Goal: Task Accomplishment & Management: Manage account settings

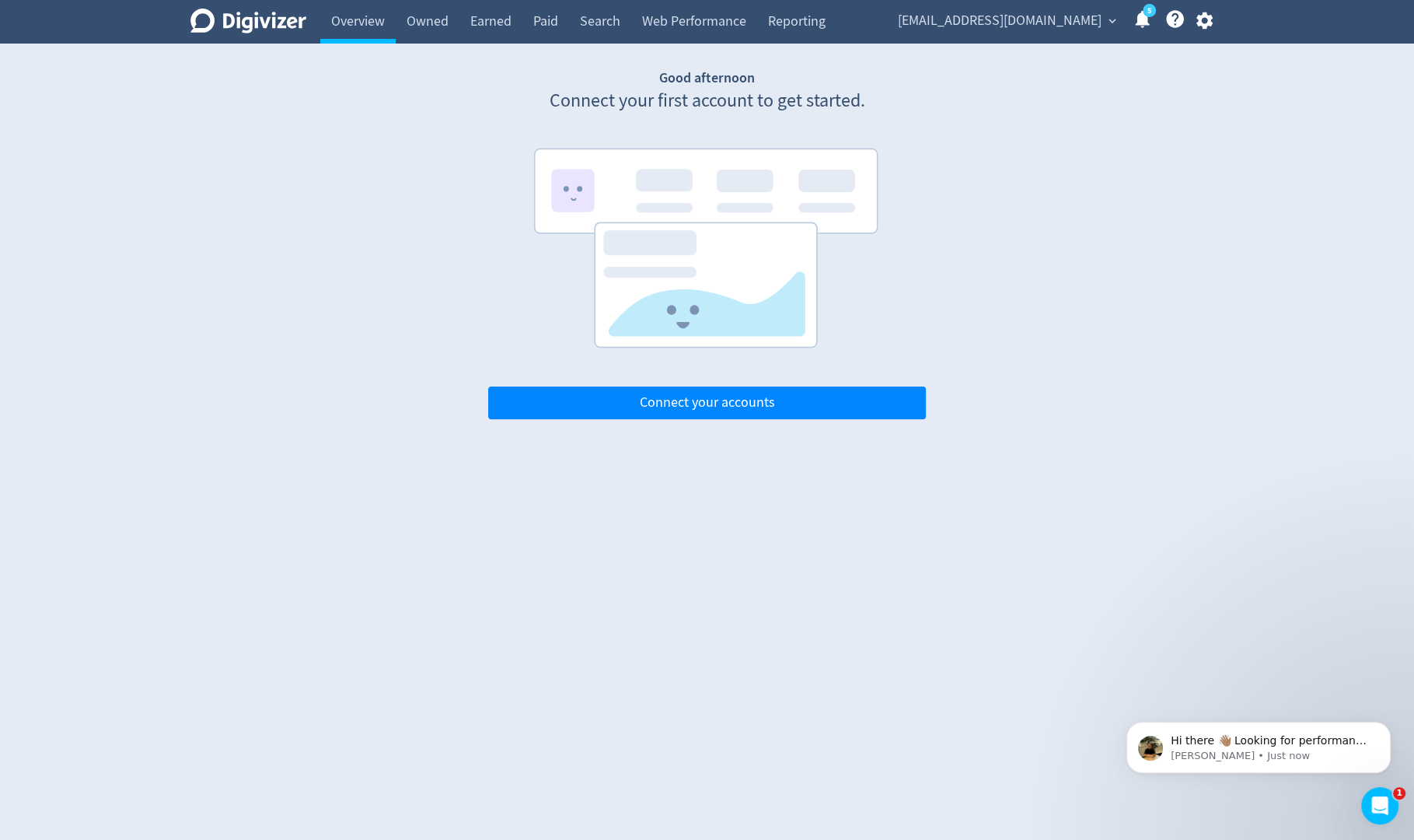
click at [1210, 16] on icon "button" at bounding box center [1205, 21] width 16 height 17
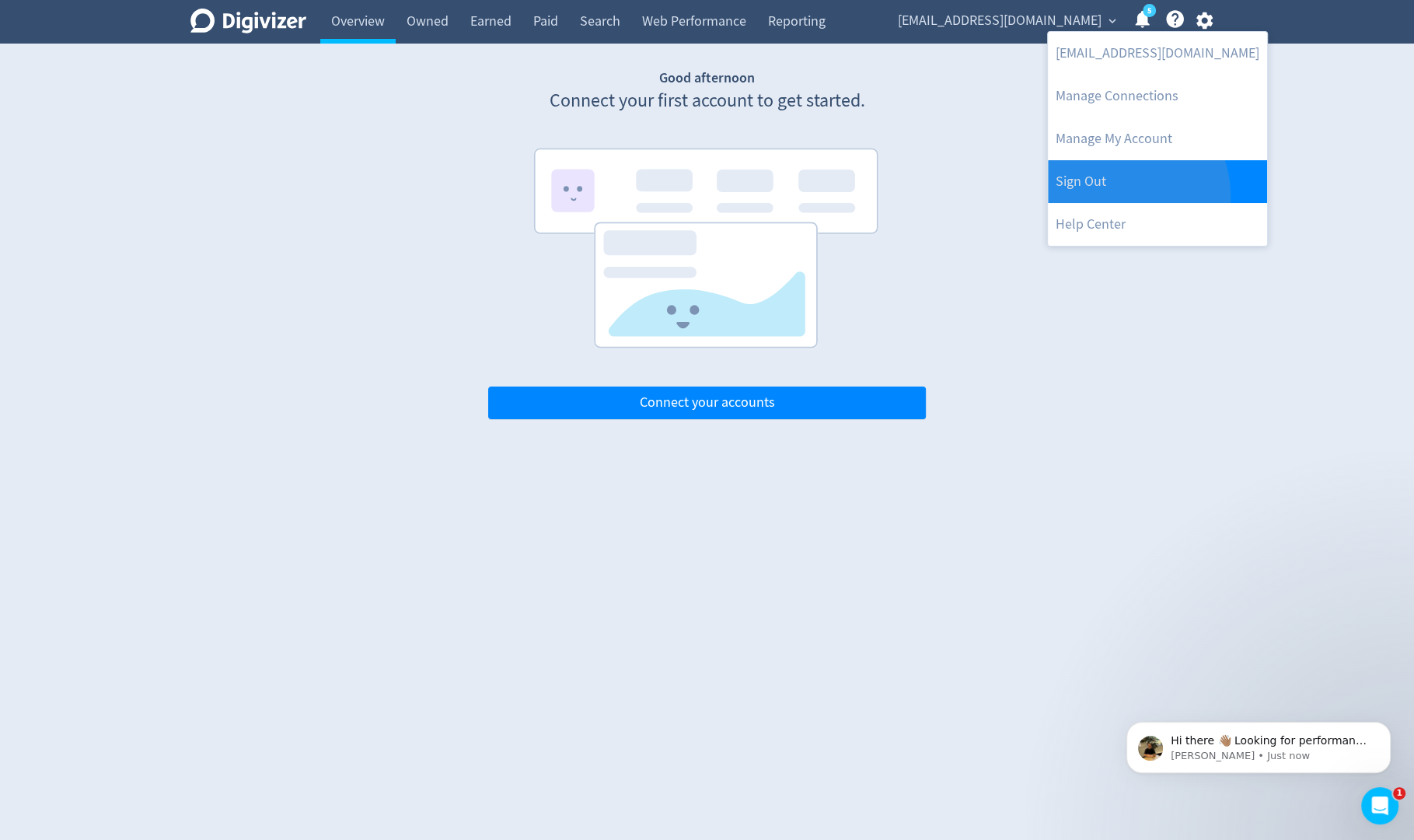
click at [1116, 196] on link "Sign Out" at bounding box center [1157, 181] width 219 height 43
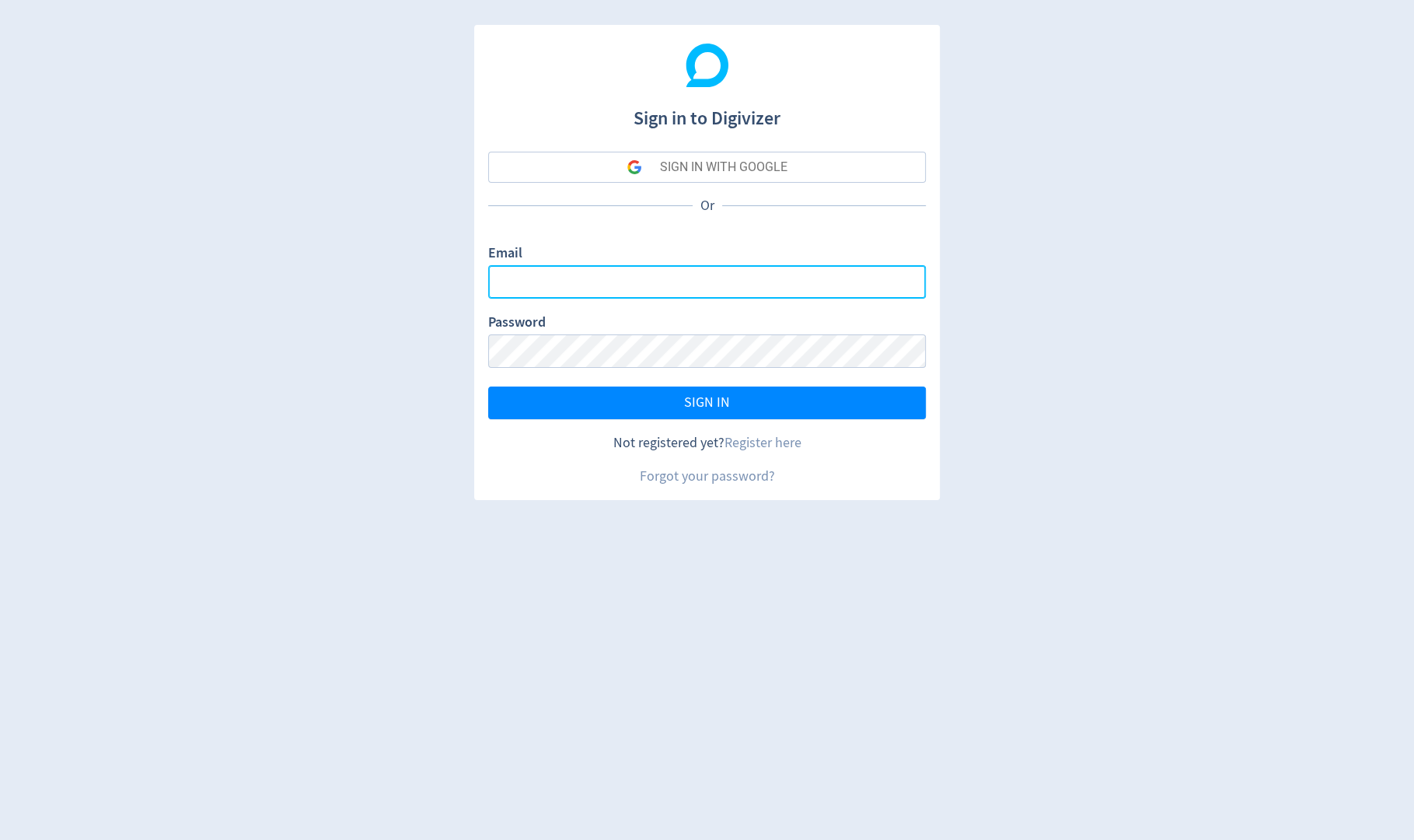
type input "sanjita.shah@digivizer.com"
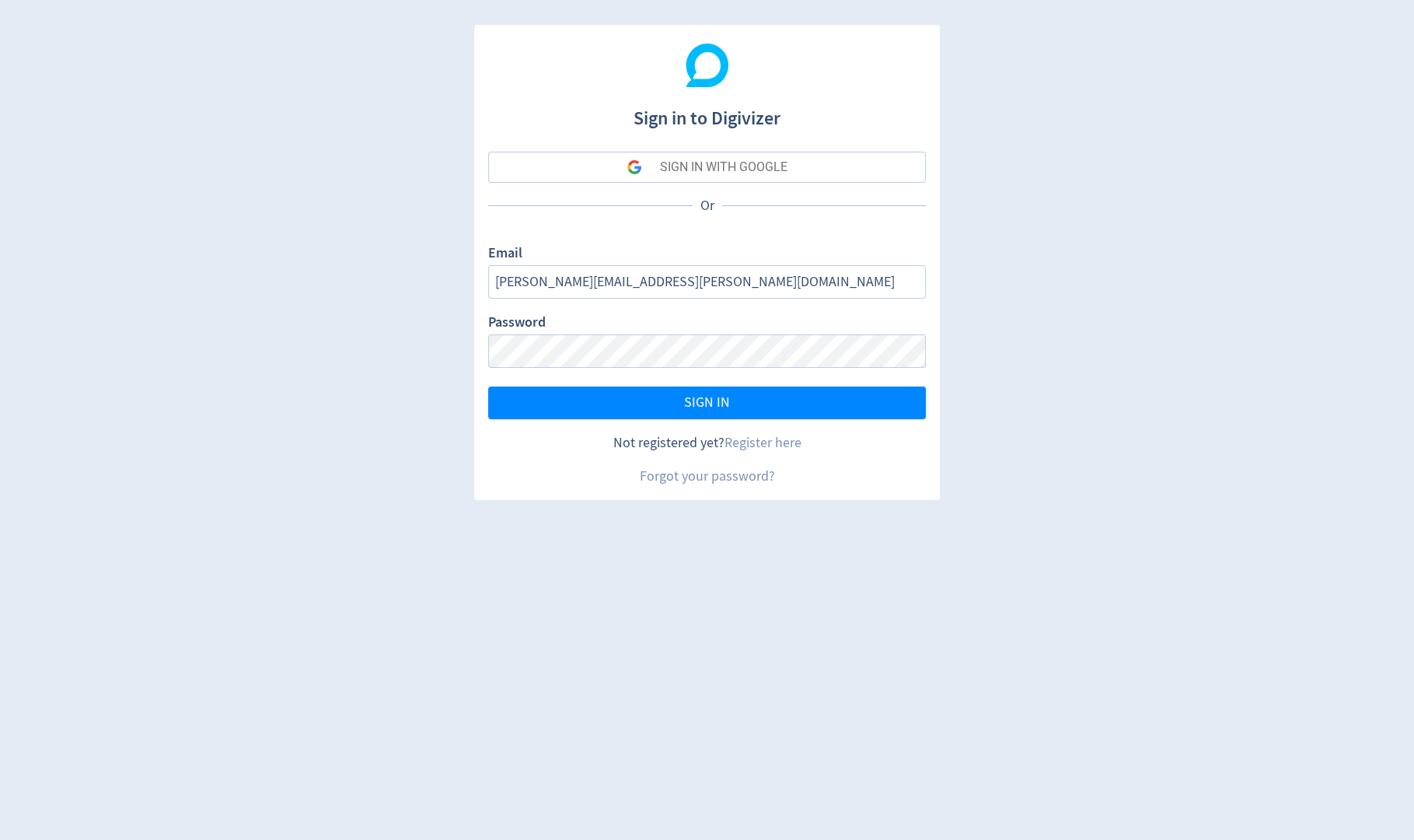
click at [795, 172] on button "SIGN IN WITH GOOGLE" at bounding box center [707, 168] width 438 height 31
